Goal: Task Accomplishment & Management: Complete application form

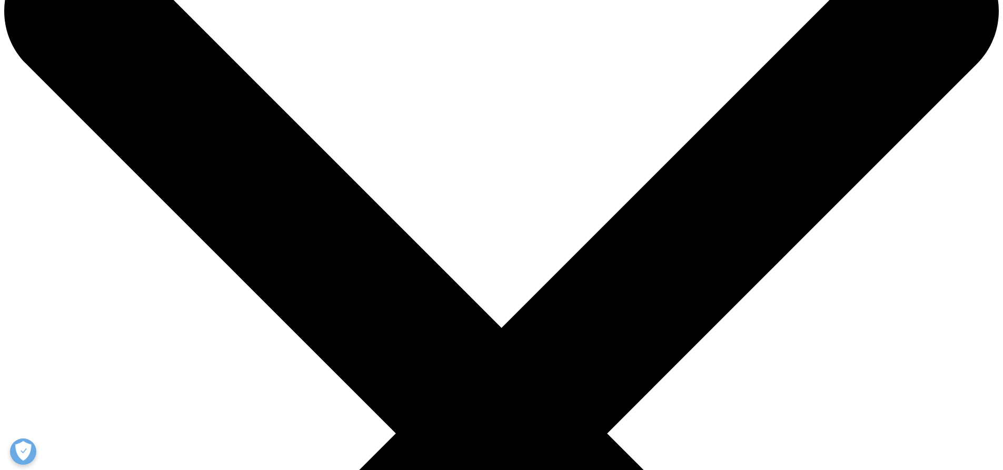
scroll to position [105, 0]
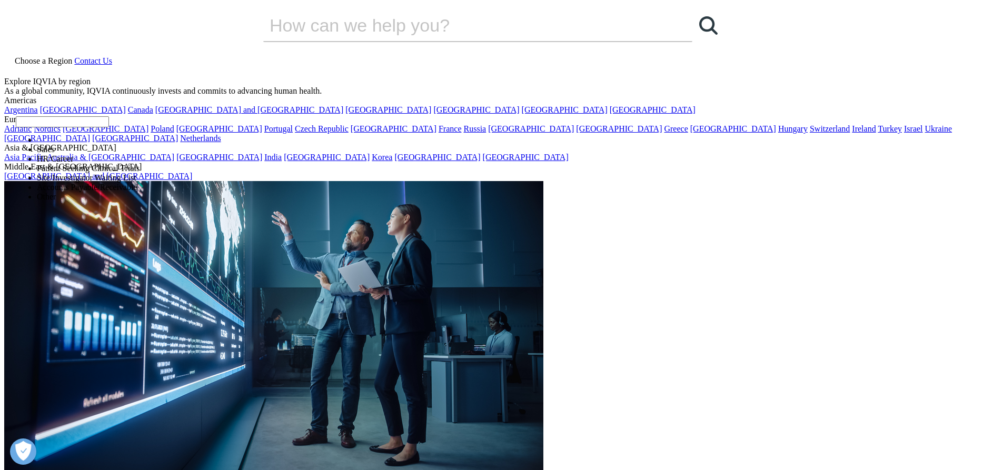
select select "Sales"
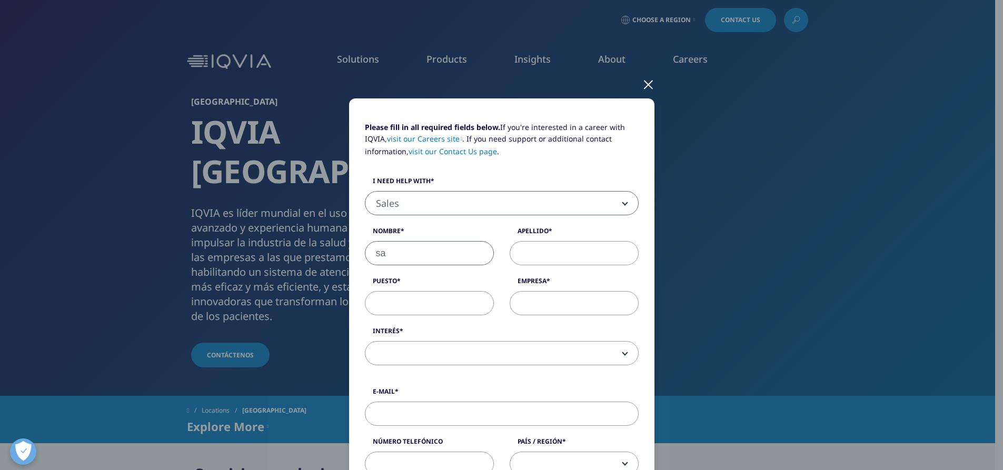
type input "s"
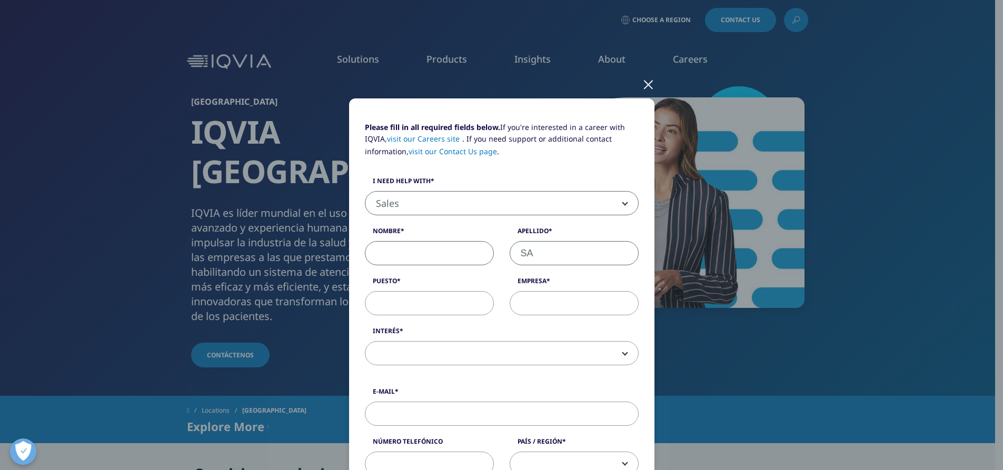
type input "S"
click at [444, 255] on input "Nombre" at bounding box center [429, 253] width 129 height 24
type input "SABRINA"
click at [514, 254] on input "Apellido" at bounding box center [574, 253] width 129 height 24
type input "ESPERON"
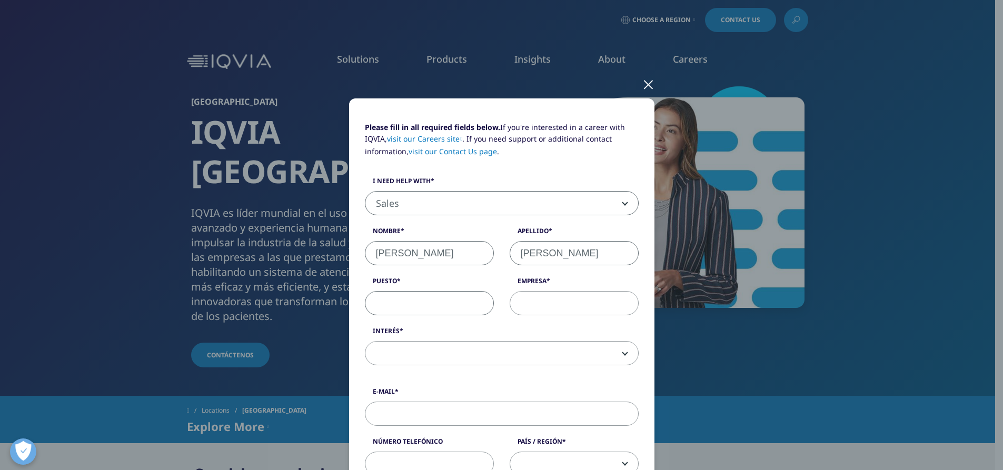
click at [458, 295] on input "Puesto" at bounding box center [429, 303] width 129 height 24
click at [572, 298] on input "Empresa" at bounding box center [574, 303] width 129 height 24
click at [456, 307] on input "SENIOR" at bounding box center [429, 303] width 129 height 24
type input "SENIOR COORDINATOR"
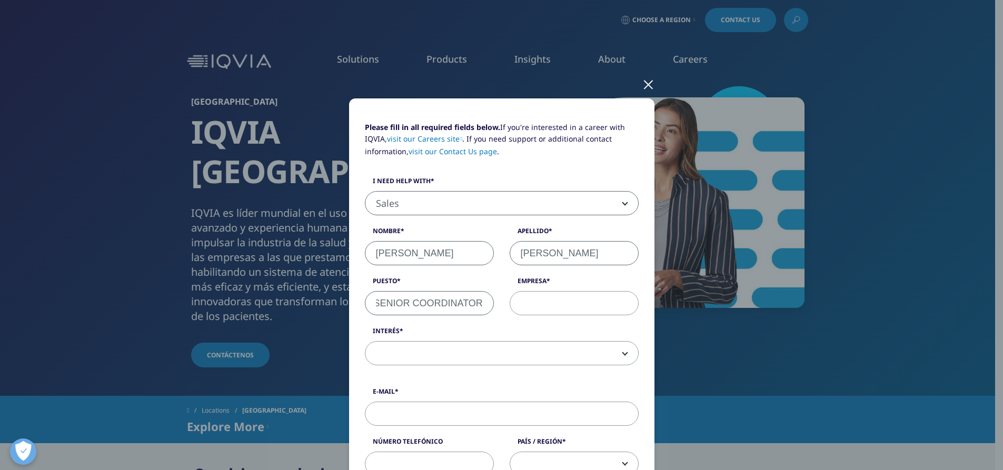
scroll to position [0, 0]
click at [529, 302] on input "Empresa" at bounding box center [574, 303] width 129 height 24
type input "COMECA"
click at [523, 358] on span at bounding box center [501, 354] width 273 height 24
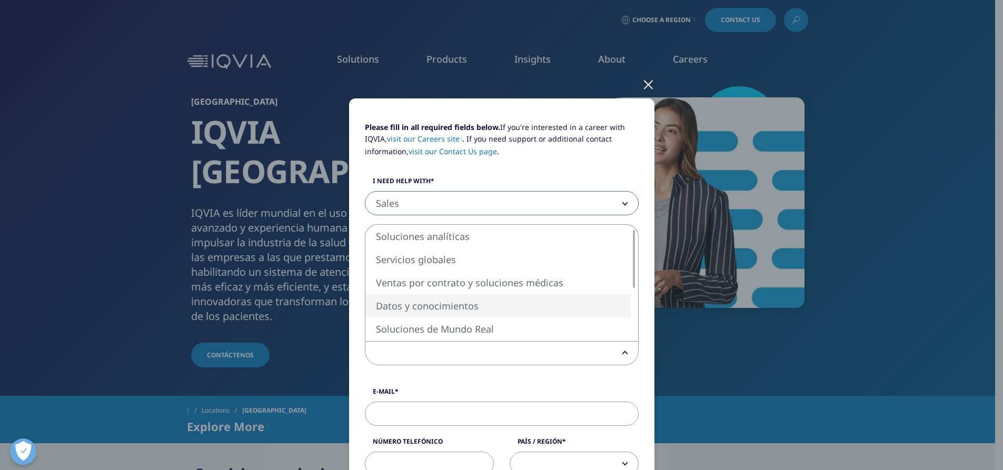
select select "Data and Insights"
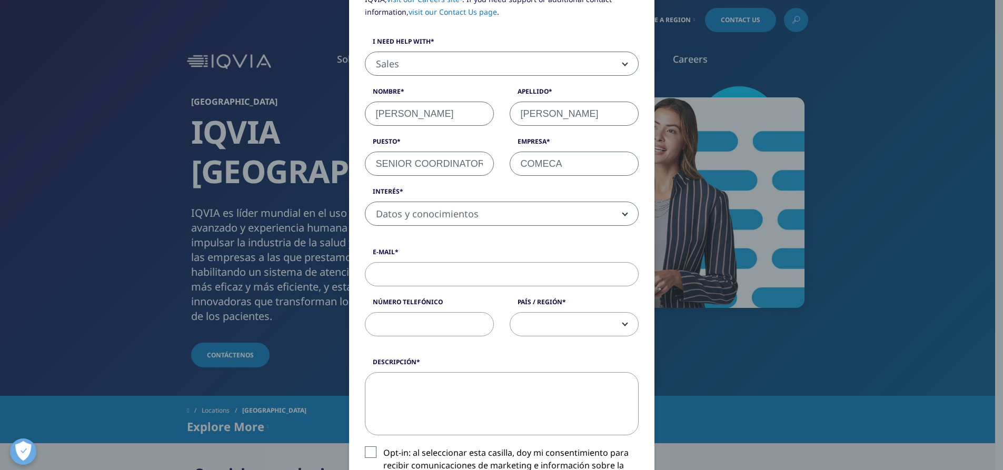
scroll to position [158, 0]
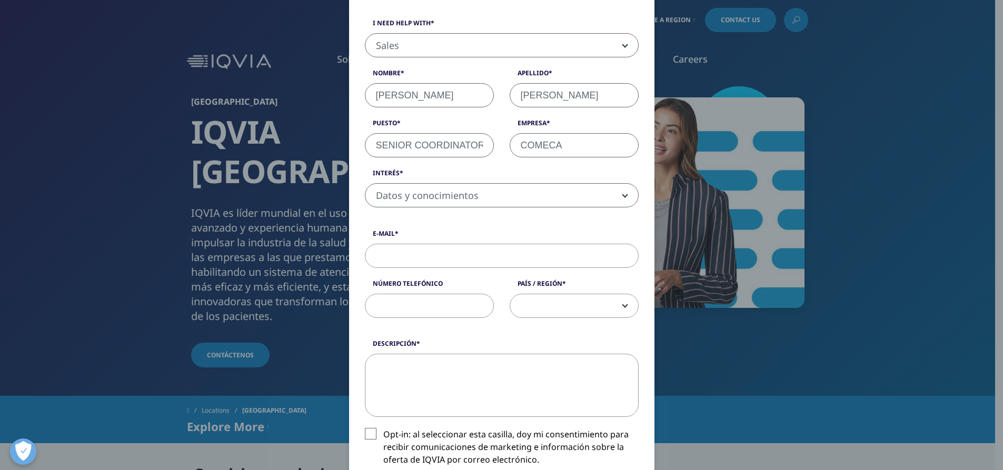
click at [427, 256] on input "E-Mail" at bounding box center [502, 256] width 274 height 24
type input "S.VARGAS@CMMANTEQUERA.COM"
click at [412, 306] on input "número telefónico" at bounding box center [429, 306] width 129 height 24
type input "9511581477"
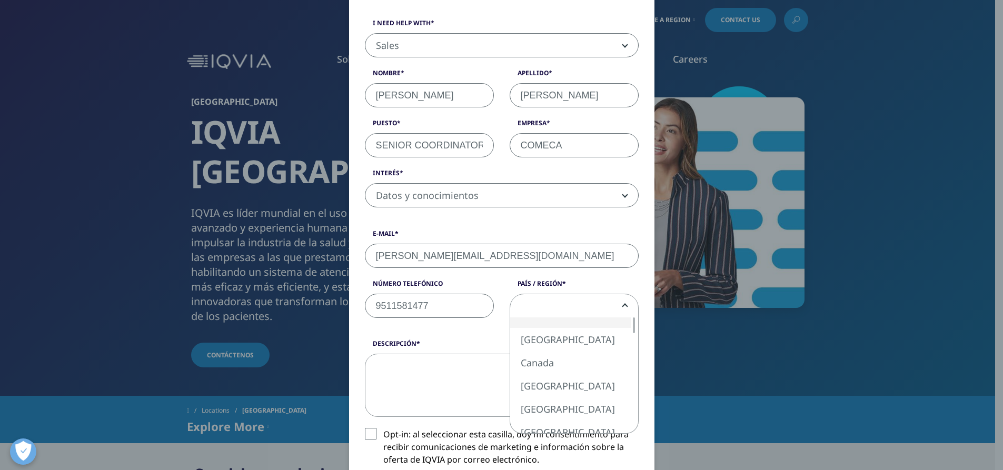
click at [513, 308] on span at bounding box center [574, 306] width 128 height 24
click at [630, 384] on div at bounding box center [634, 385] width 8 height 16
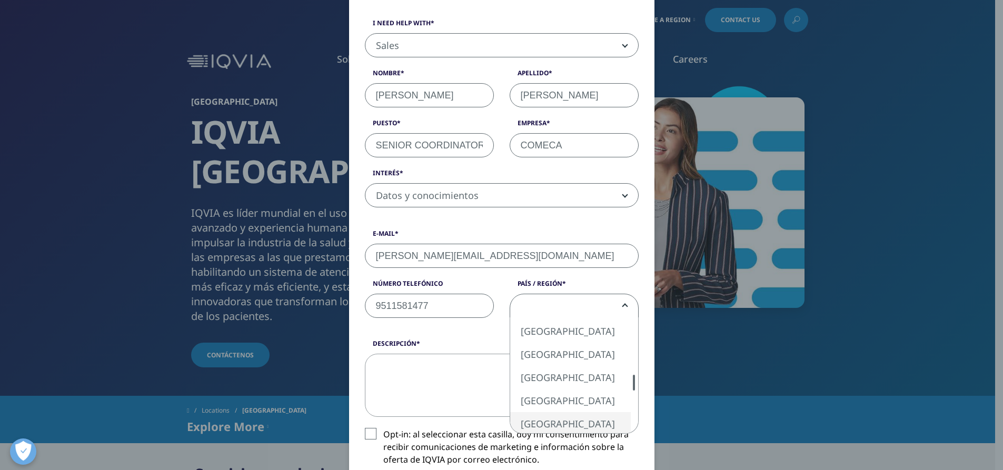
select select "[GEOGRAPHIC_DATA]"
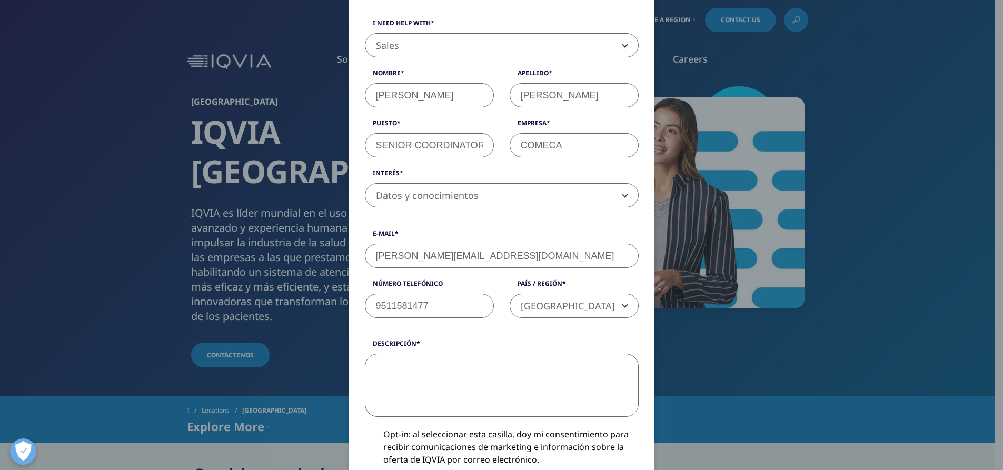
click at [403, 374] on textarea "descripción" at bounding box center [502, 385] width 274 height 63
paste textarea "Estimados, buen día: Mi nombre es [Tu Nombre] y colaboro en [nombre de tu empre…"
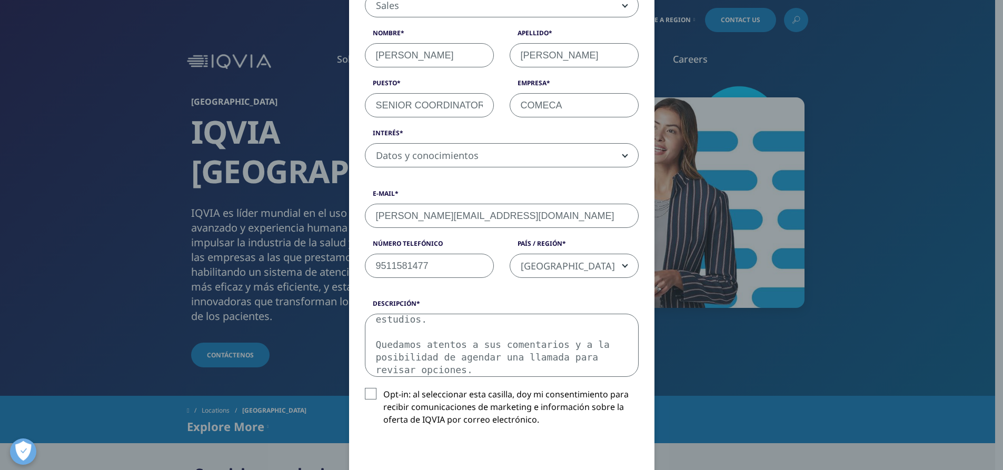
scroll to position [211, 0]
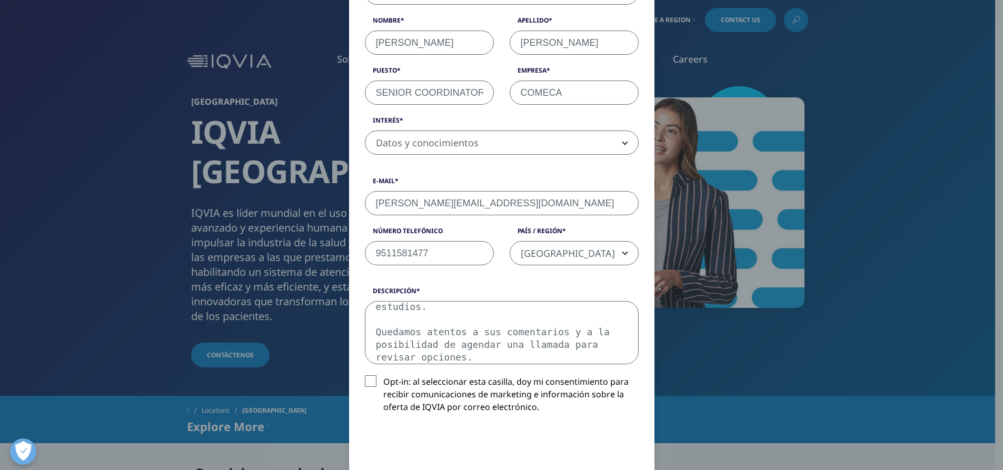
click at [483, 333] on textarea "Estimados, buen día: Mi nombre es [Tu Nombre] y colaboro en [nombre de tu empre…" at bounding box center [502, 332] width 274 height 63
drag, startPoint x: 537, startPoint y: 346, endPoint x: 371, endPoint y: 327, distance: 167.4
click at [371, 327] on textarea "Estimados, buen día: Mi nombre es [Tu Nombre] y colaboro en [nombre de tu empre…" at bounding box center [502, 332] width 274 height 63
type textarea "Estimados, buen día: Estamos interesados en conocer las opciones de reportes qu…"
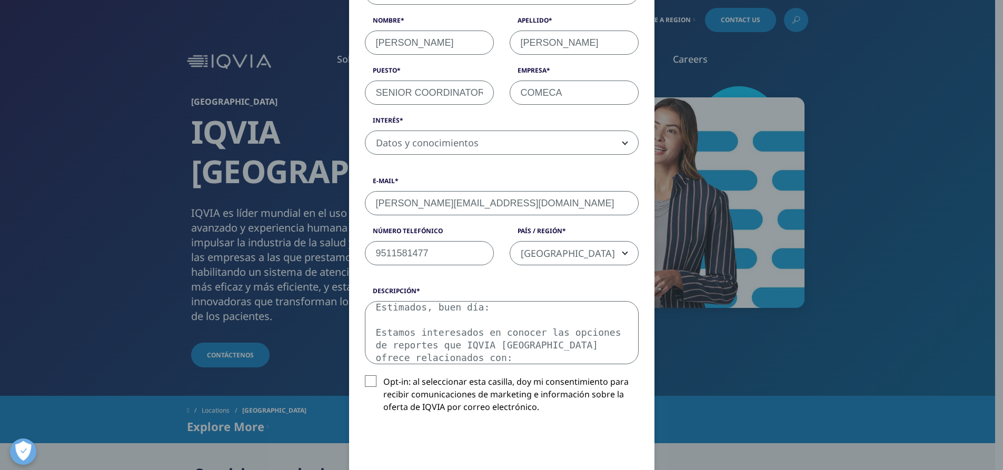
click at [367, 381] on label "Opt-in: al seleccionar esta casilla, doy mi consentimiento para recibir comunic…" at bounding box center [502, 397] width 274 height 44
click at [383, 375] on input "Opt-in: al seleccionar esta casilla, doy mi consentimiento para recibir comunic…" at bounding box center [383, 375] width 0 height 0
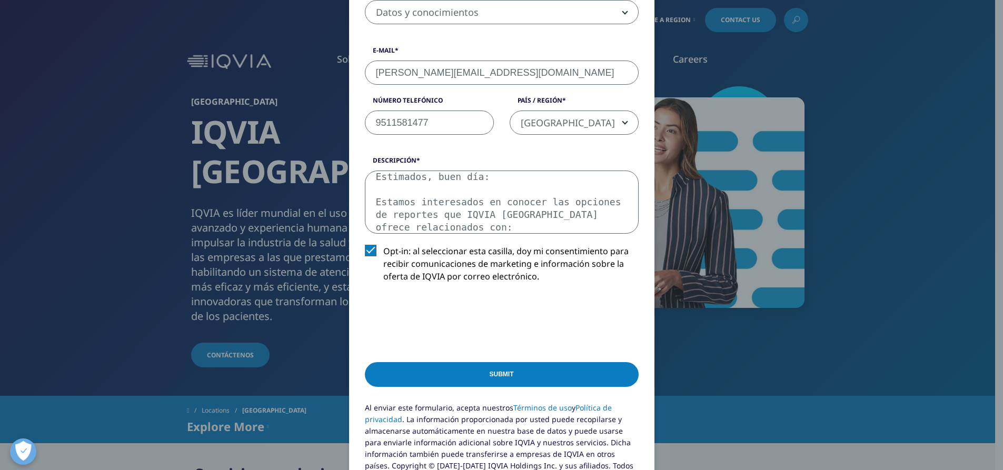
scroll to position [368, 0]
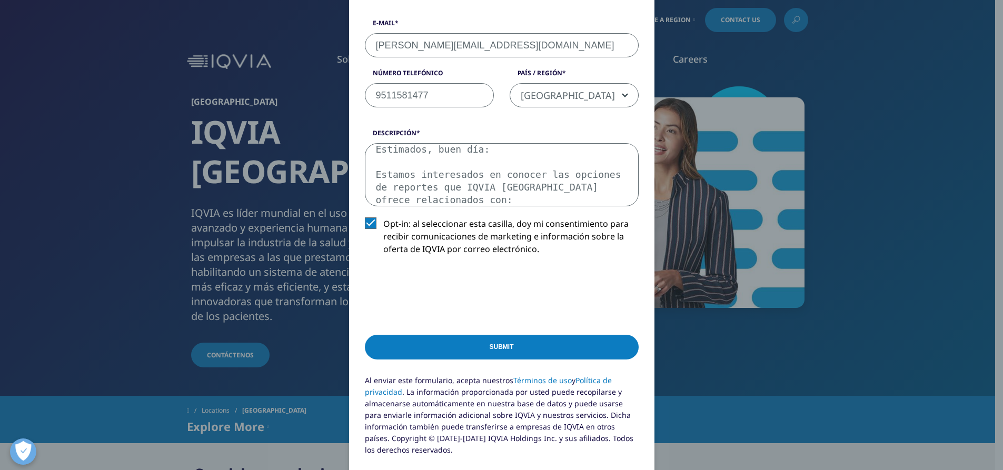
click at [461, 363] on div "Submit" at bounding box center [502, 349] width 274 height 51
click at [471, 360] on div "Submit" at bounding box center [502, 349] width 274 height 51
click at [515, 344] on input "Submit" at bounding box center [502, 347] width 274 height 25
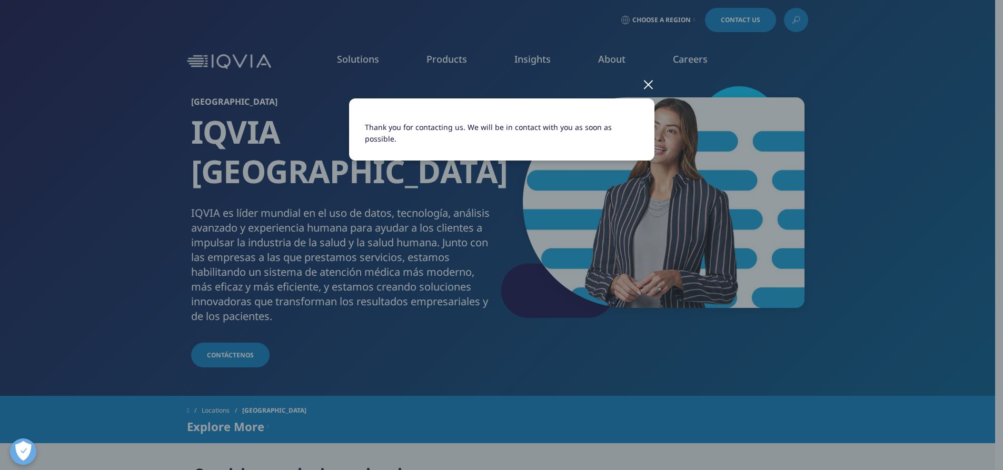
scroll to position [0, 0]
click at [651, 88] on div at bounding box center [648, 83] width 12 height 29
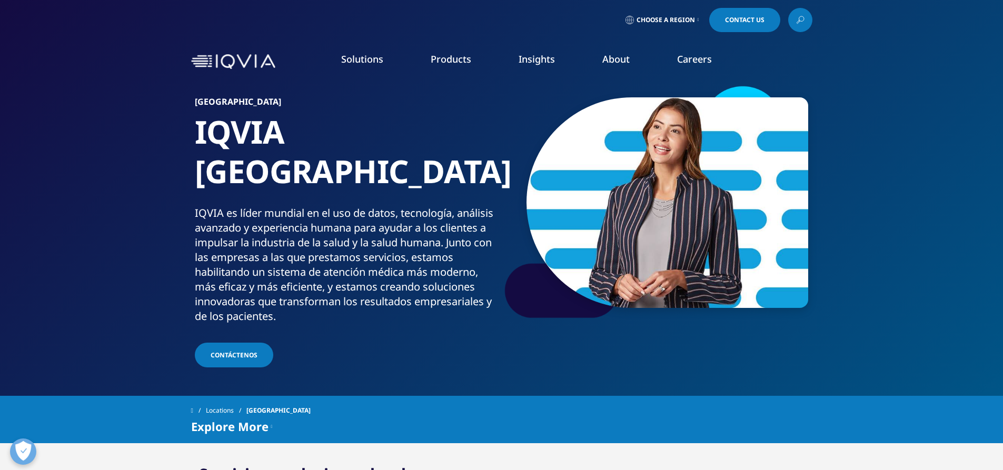
click at [783, 19] on div at bounding box center [785, 20] width 5 height 2
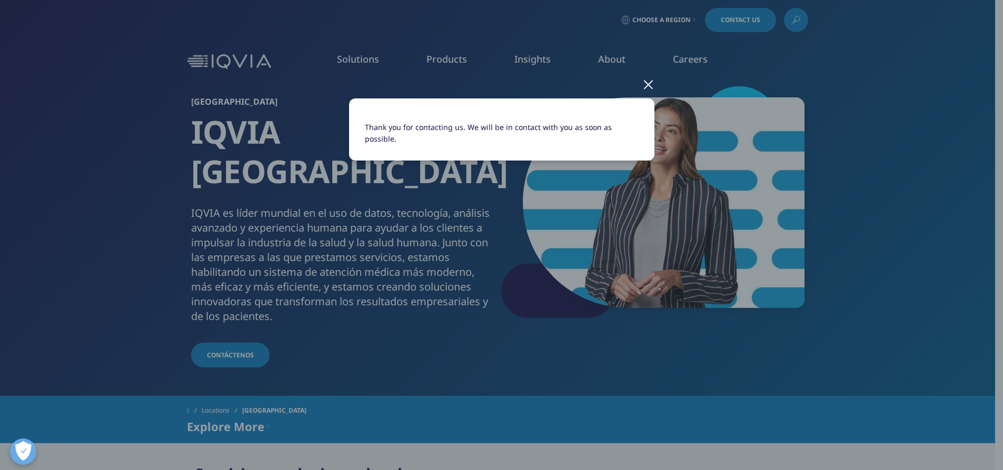
click at [652, 81] on div at bounding box center [648, 83] width 12 height 29
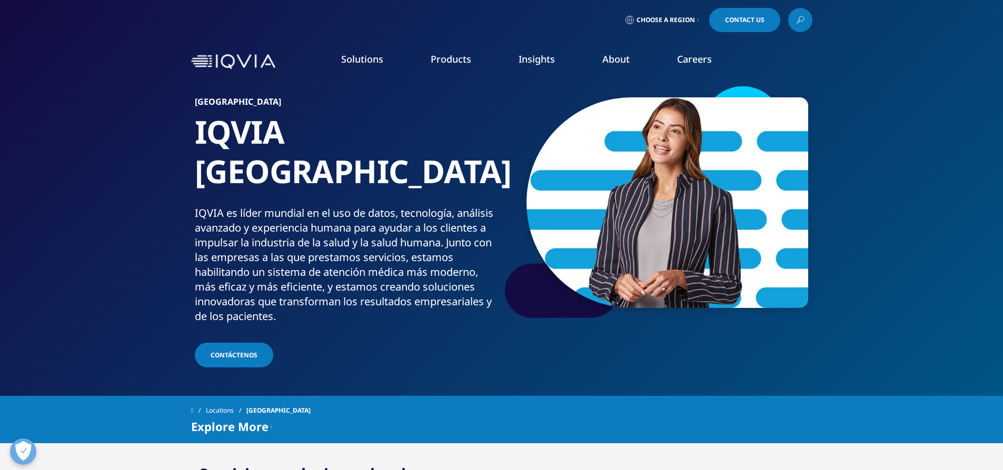
click at [608, 156] on link "Analytics Research Accelerator​" at bounding box center [681, 152] width 182 height 12
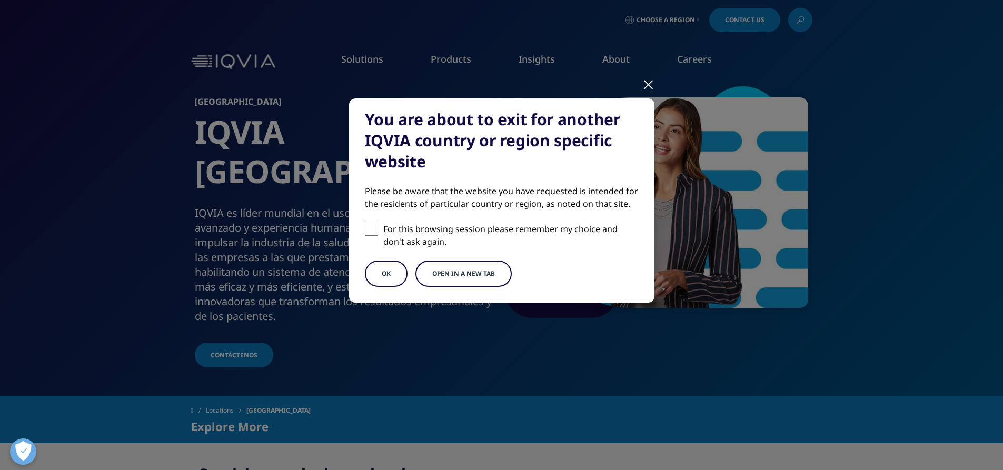
click at [647, 86] on div at bounding box center [648, 83] width 12 height 29
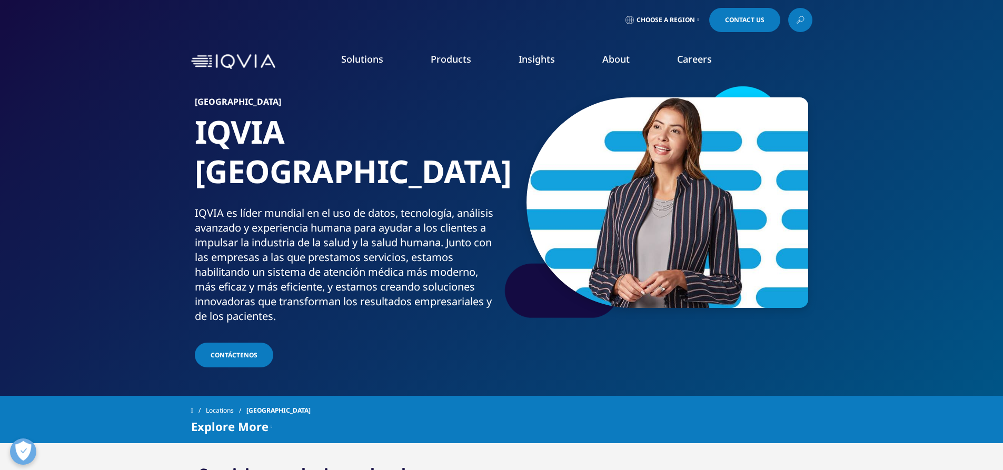
click at [262, 53] on div "Solutions quick find a capability Clear Search Loading SOLUTIONS Research & Dev…" at bounding box center [501, 61] width 621 height 49
click at [247, 58] on img at bounding box center [233, 61] width 84 height 15
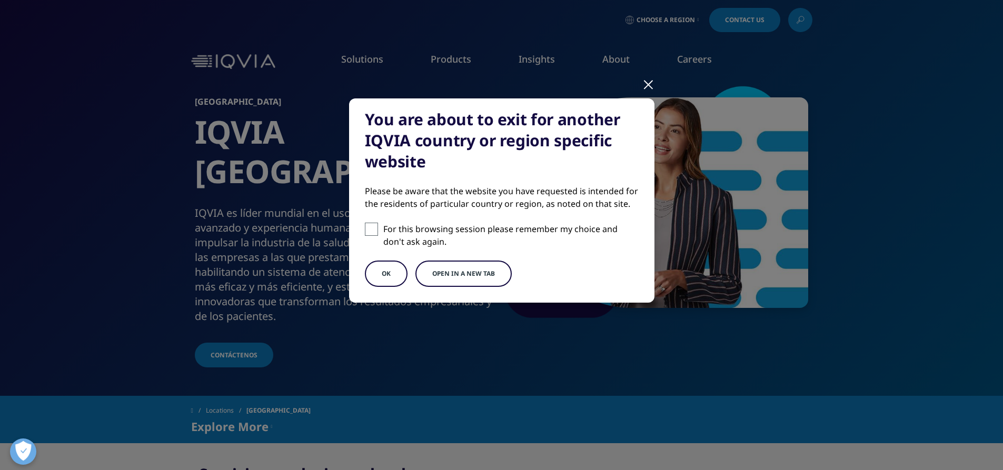
click at [643, 85] on div at bounding box center [648, 83] width 12 height 29
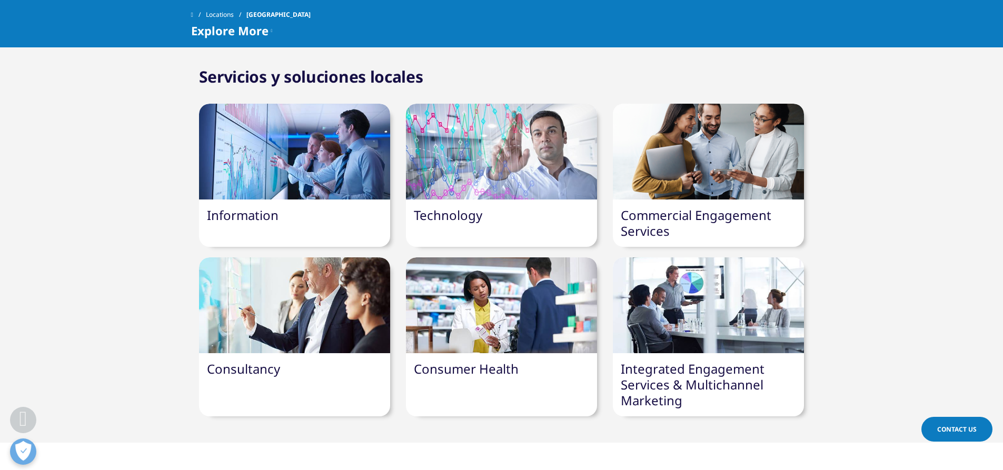
scroll to position [368, 0]
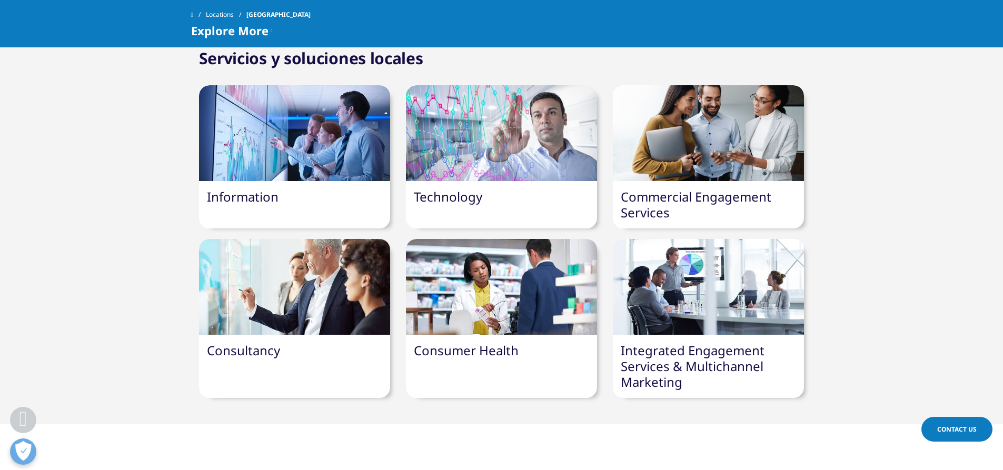
click at [254, 105] on div at bounding box center [294, 133] width 191 height 96
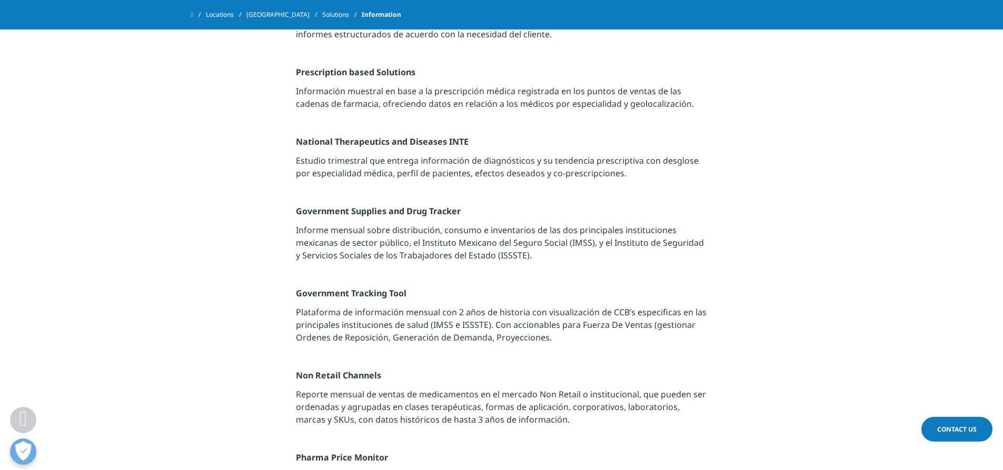
scroll to position [368, 0]
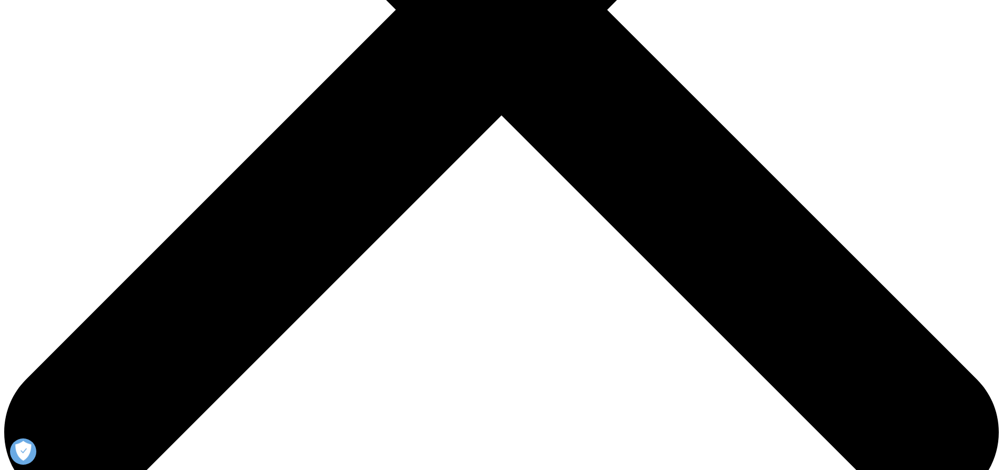
scroll to position [526, 0]
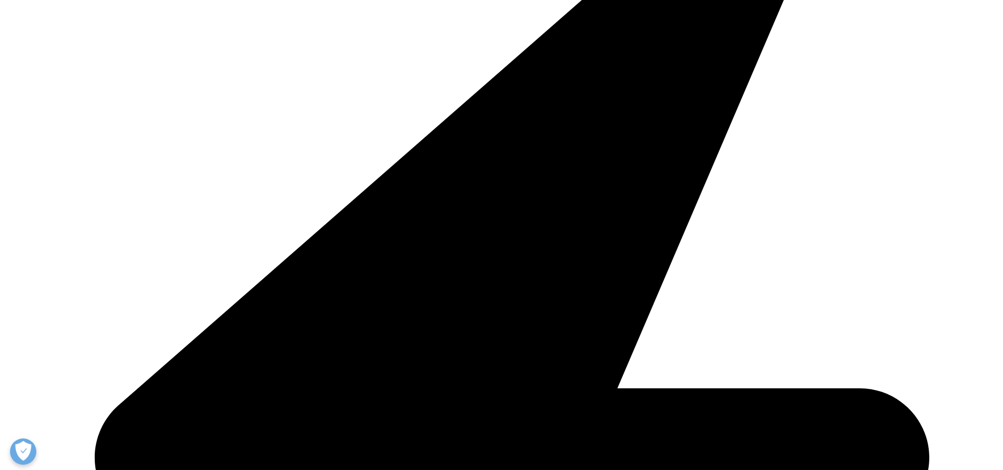
scroll to position [632, 0]
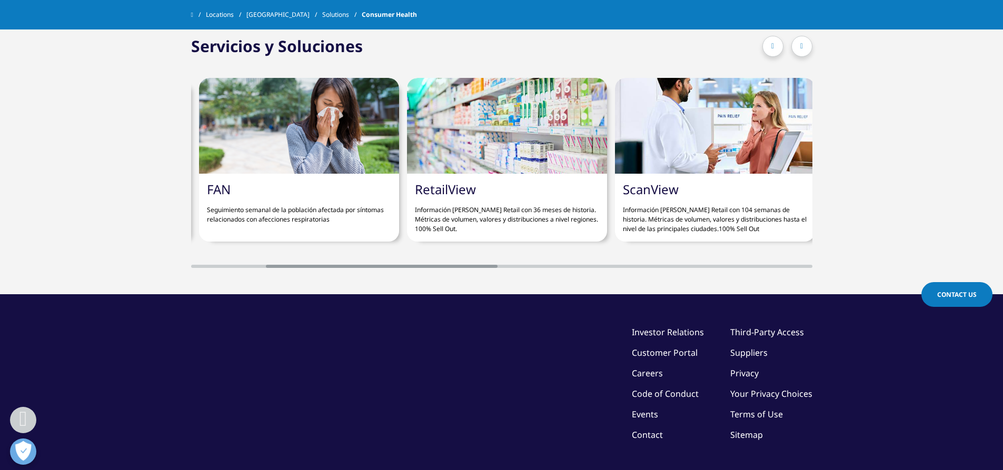
click at [474, 233] on p "Información [PERSON_NAME] Retail con 36 meses de historia. Métricas de volumen,…" at bounding box center [507, 215] width 184 height 36
click at [453, 169] on div at bounding box center [507, 126] width 200 height 96
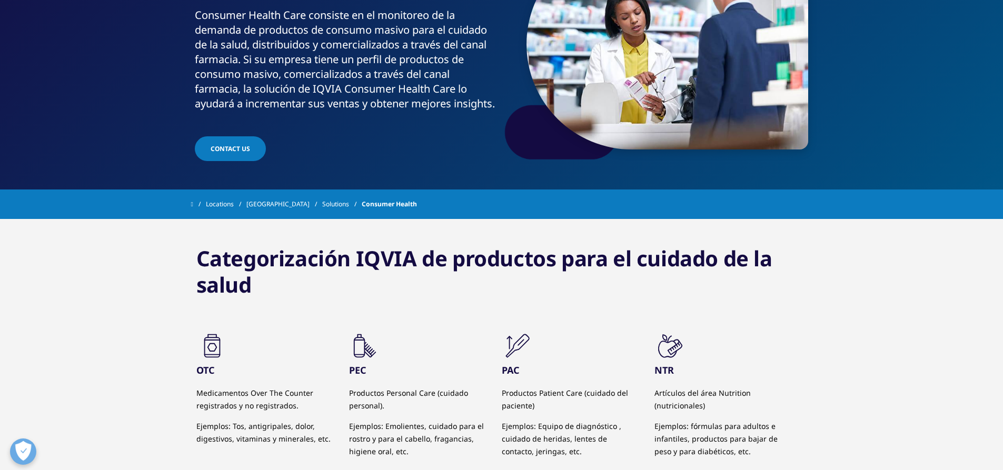
scroll to position [158, 0]
